Goal: Task Accomplishment & Management: Use online tool/utility

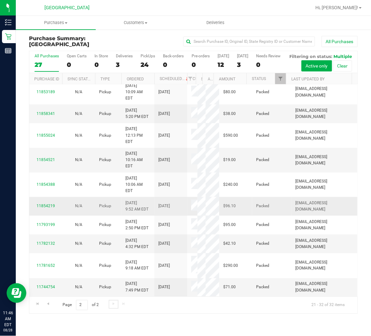
scroll to position [248, 0]
click at [110, 313] on div "Page 2 of 2 21 - 32 of 32 items" at bounding box center [193, 304] width 328 height 17
click at [47, 307] on span "Go to the previous page" at bounding box center [47, 303] width 5 height 5
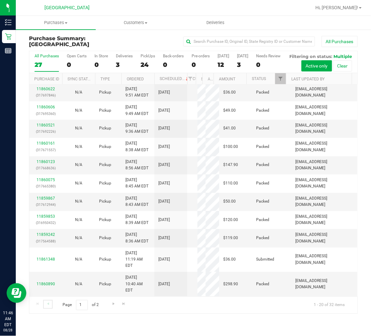
scroll to position [0, 0]
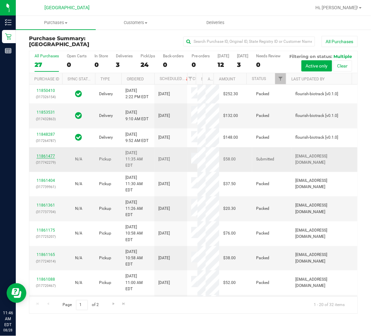
click at [48, 158] on link "11861477" at bounding box center [46, 156] width 18 height 5
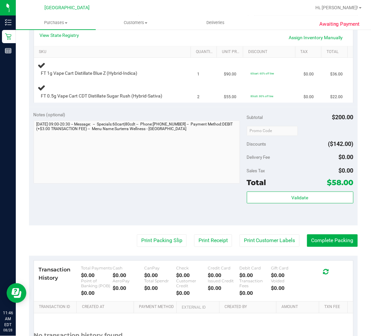
scroll to position [185, 0]
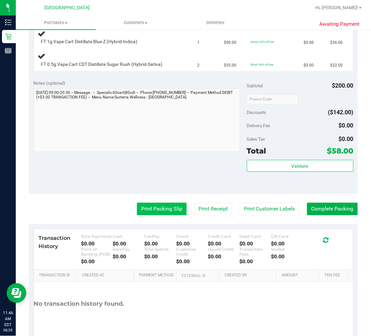
click at [152, 208] on button "Print Packing Slip" at bounding box center [162, 209] width 50 height 13
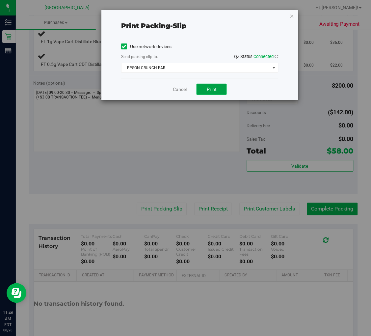
click at [211, 84] on button "Print" at bounding box center [212, 89] width 30 height 11
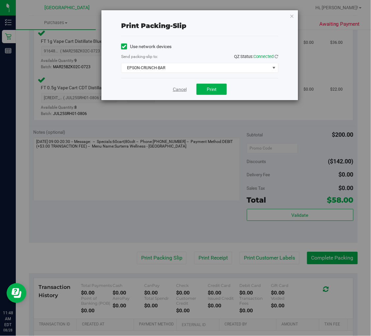
click at [181, 88] on link "Cancel" at bounding box center [180, 89] width 14 height 7
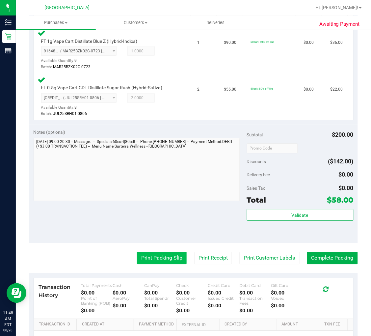
click at [154, 257] on button "Print Packing Slip" at bounding box center [162, 258] width 50 height 13
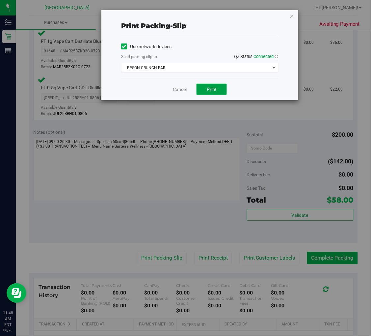
click at [213, 86] on button "Print" at bounding box center [212, 89] width 30 height 11
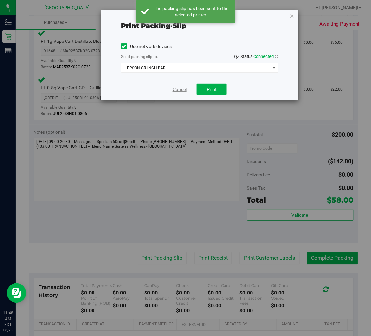
click at [175, 89] on link "Cancel" at bounding box center [180, 89] width 14 height 7
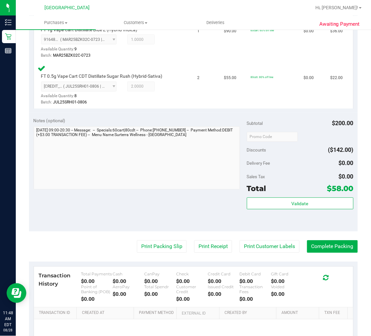
scroll to position [263, 0]
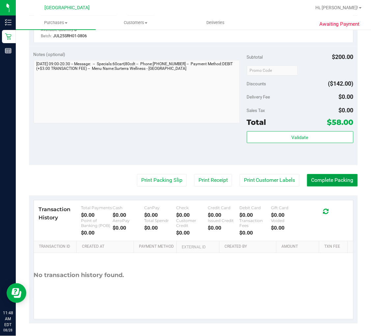
click at [323, 178] on button "Complete Packing" at bounding box center [332, 180] width 51 height 13
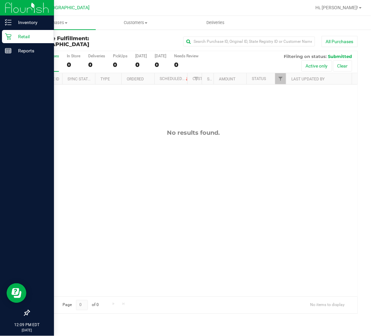
click at [29, 35] on p "Retail" at bounding box center [32, 37] width 40 height 8
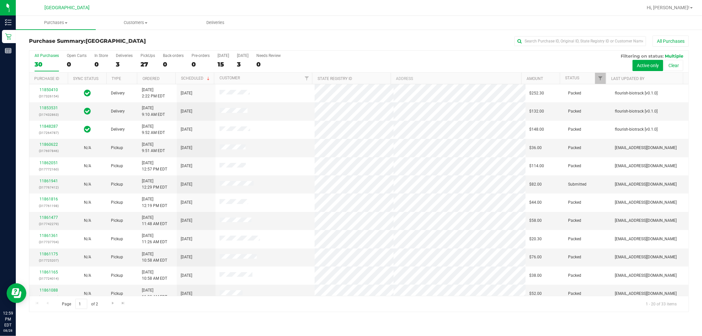
click at [371, 2] on div "Hi, [PERSON_NAME]!" at bounding box center [669, 8] width 51 height 12
click at [371, 6] on span "Hi, [PERSON_NAME]!" at bounding box center [668, 7] width 43 height 5
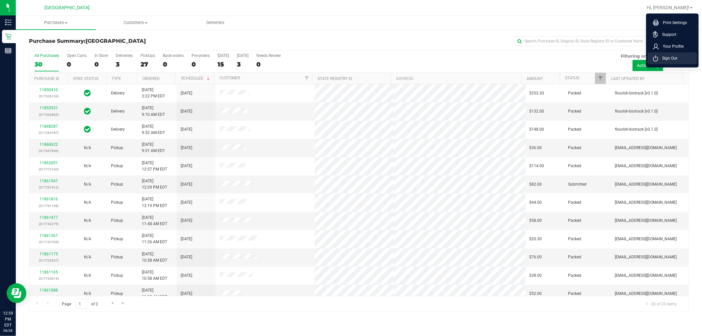
click at [371, 55] on icon at bounding box center [655, 58] width 5 height 6
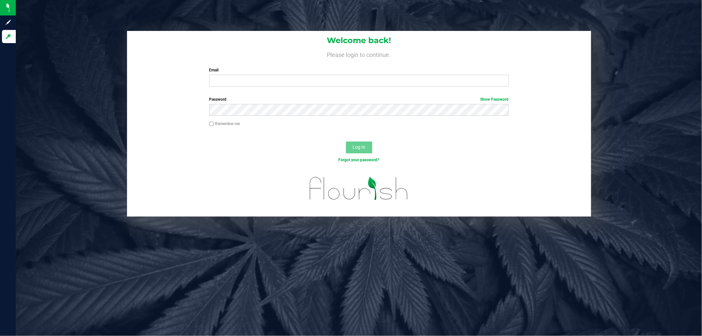
click at [303, 72] on label "Email" at bounding box center [359, 70] width 300 height 6
click at [303, 75] on input "Email" at bounding box center [359, 81] width 300 height 12
click at [304, 77] on input "smatosky@liveparallel" at bounding box center [359, 81] width 300 height 12
type input "[EMAIL_ADDRESS][DOMAIN_NAME]"
click at [346, 142] on button "Log In" at bounding box center [359, 148] width 26 height 12
